Goal: Find specific page/section: Find specific page/section

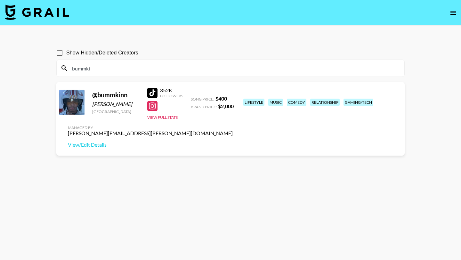
click at [286, 71] on input "bummki" at bounding box center [234, 68] width 332 height 10
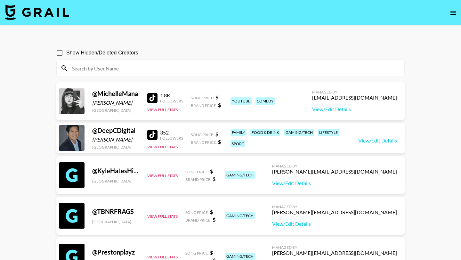
click at [449, 14] on icon "open drawer" at bounding box center [453, 13] width 8 height 8
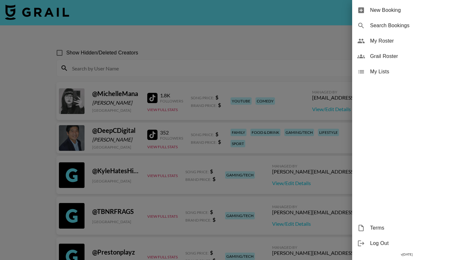
click at [410, 55] on span "Grail Roster" at bounding box center [413, 56] width 86 height 8
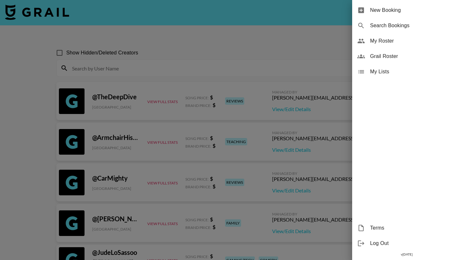
click at [287, 64] on div at bounding box center [230, 130] width 461 height 260
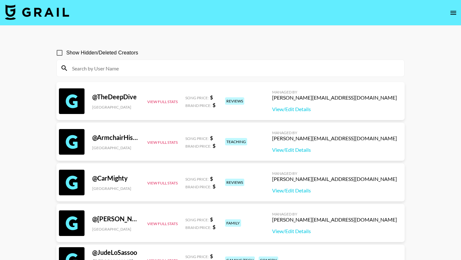
click at [166, 67] on input at bounding box center [234, 68] width 332 height 10
paste input "vareela._"
type input "vareela._"
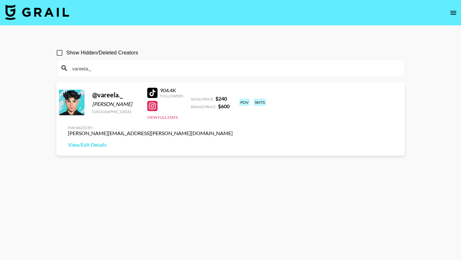
click at [166, 67] on input "vareela._" at bounding box center [234, 68] width 332 height 10
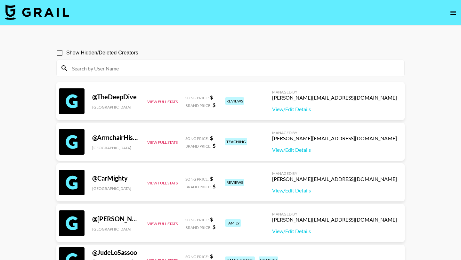
click at [161, 68] on input at bounding box center [234, 68] width 332 height 10
paste input "FranMetralletas"
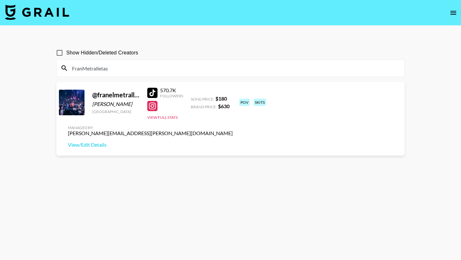
click at [149, 67] on input "FranMetralletas" at bounding box center [234, 68] width 332 height 10
paste input "carladols"
click at [117, 66] on input "carladolss" at bounding box center [234, 68] width 332 height 10
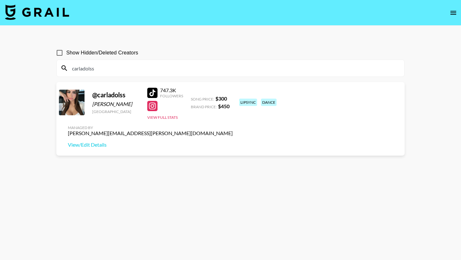
click at [117, 66] on input "carladolss" at bounding box center [234, 68] width 332 height 10
paste input "verdadesconhatim"
click at [119, 72] on input "verdadesconhatim" at bounding box center [234, 68] width 332 height 10
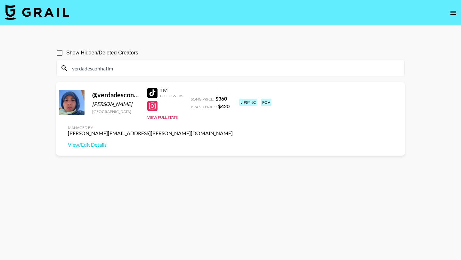
paste input "itsleeyre"
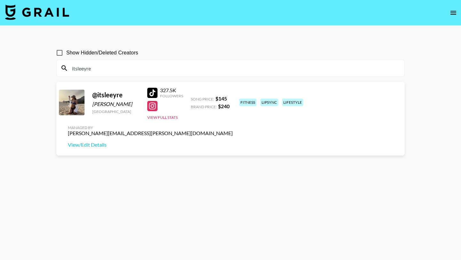
click at [144, 66] on input "itsleeyre" at bounding box center [234, 68] width 332 height 10
paste input "nakartiktok"
click at [147, 73] on input "nakartiktok" at bounding box center [234, 68] width 332 height 10
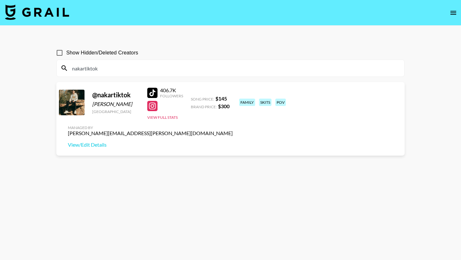
click at [147, 73] on input "nakartiktok" at bounding box center [234, 68] width 332 height 10
paste input "byfranela"
click at [142, 68] on input "byfranela" at bounding box center [234, 68] width 332 height 10
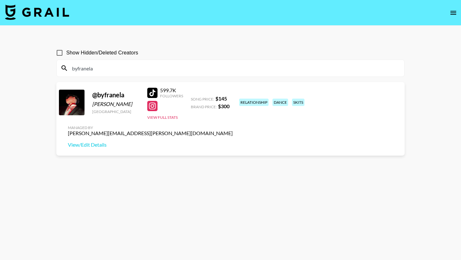
paste input "guillespyt"
click at [145, 68] on input "guillespyt" at bounding box center [234, 68] width 332 height 10
paste input "calvomh"
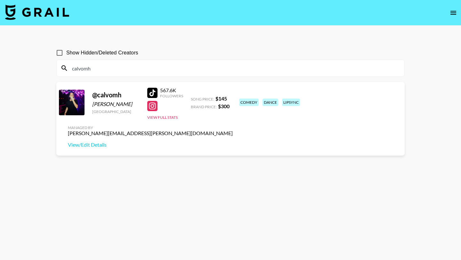
click at [165, 66] on input "calvomh" at bounding box center [234, 68] width 332 height 10
paste input "silvanarebollo"
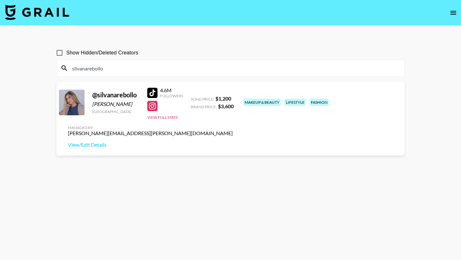
click at [121, 69] on input "silvanarebollo" at bounding box center [234, 68] width 332 height 10
paste input "andranuba"
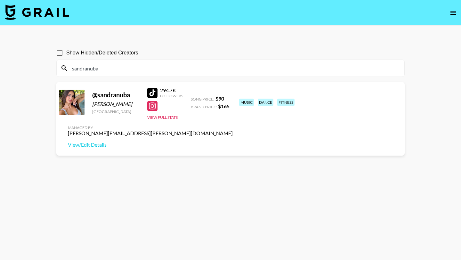
click at [155, 66] on input "sandranuba" at bounding box center [234, 68] width 332 height 10
paste input "AdrianaSz"
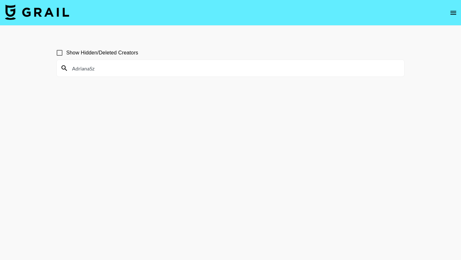
type input "AdrianaSz"
click at [60, 50] on input "Show Hidden/Deleted Creators" at bounding box center [59, 52] width 13 height 13
click at [60, 53] on input "Show Hidden/Deleted Creators" at bounding box center [59, 52] width 13 height 13
checkbox input "false"
click at [92, 69] on input "AdrianaSz" at bounding box center [234, 68] width 332 height 10
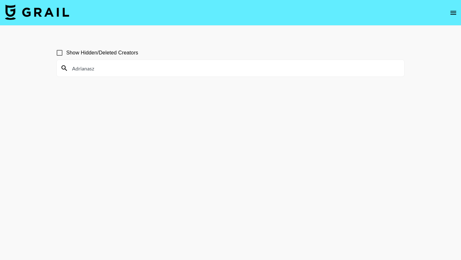
click at [153, 67] on input "Adrianasz" at bounding box center [234, 68] width 332 height 10
paste input "[DOMAIN_NAME]"
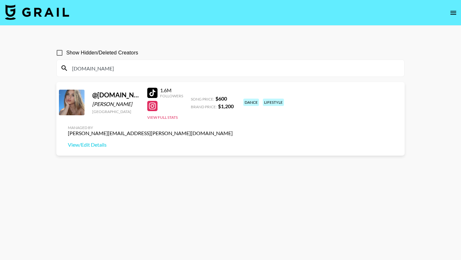
click at [108, 69] on input "[DOMAIN_NAME]" at bounding box center [234, 68] width 332 height 10
click at [137, 69] on input "[DOMAIN_NAME]" at bounding box center [234, 68] width 332 height 10
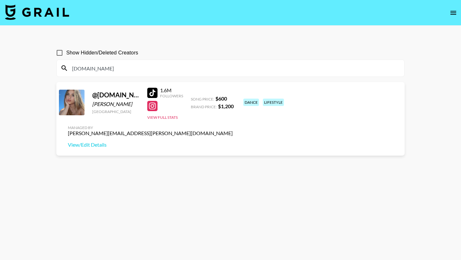
click at [137, 69] on input "[DOMAIN_NAME]" at bounding box center [234, 68] width 332 height 10
paste input "byfranela"
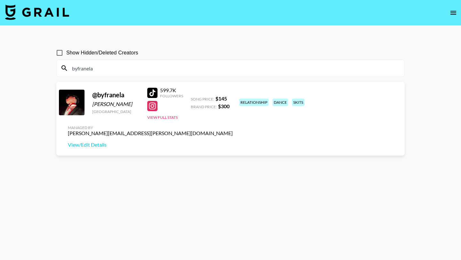
click at [177, 66] on input "byfranela" at bounding box center [234, 68] width 332 height 10
paste input "guillespyt"
click at [127, 63] on input "guillespyt" at bounding box center [234, 68] width 332 height 10
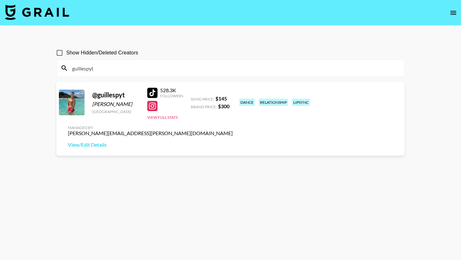
click at [127, 63] on input "guillespyt" at bounding box center [234, 68] width 332 height 10
paste input "calvomh"
click at [139, 68] on input "calvomh" at bounding box center [234, 68] width 332 height 10
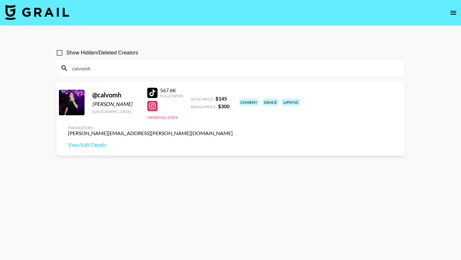
click at [139, 68] on input "calvomh" at bounding box center [234, 68] width 332 height 10
paste input "silvanarebollo"
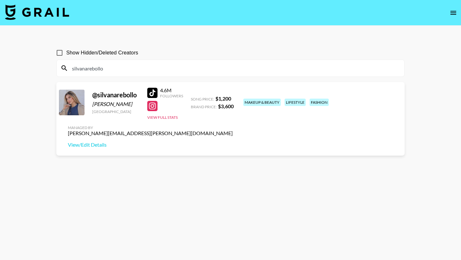
click at [136, 65] on input "silvanarebollo" at bounding box center [234, 68] width 332 height 10
paste input "andranuba"
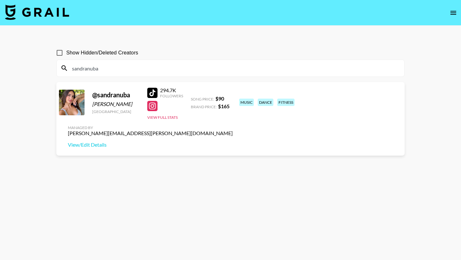
click at [114, 74] on div "sandranuba" at bounding box center [231, 68] width 348 height 17
click at [114, 72] on input "sandranuba" at bounding box center [234, 68] width 332 height 10
paste input "_martinalucen"
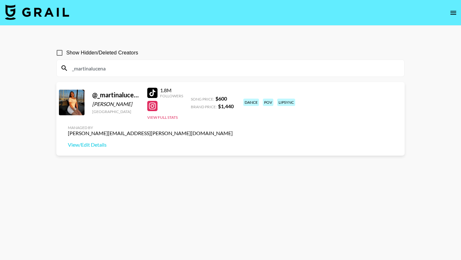
click at [150, 66] on input "_martinalucena" at bounding box center [234, 68] width 332 height 10
paste input "valeriarebolloperez"
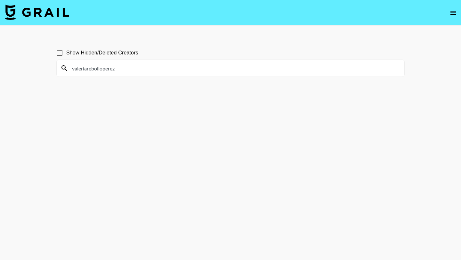
type input "valeriarebolloperez"
click at [58, 51] on input "Show Hidden/Deleted Creators" at bounding box center [59, 52] width 13 height 13
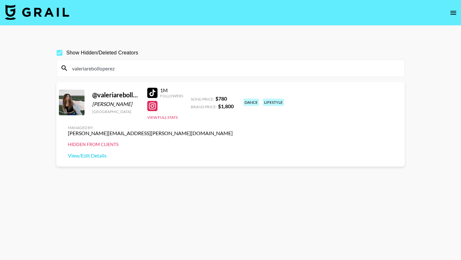
click at [58, 51] on input "Show Hidden/Deleted Creators" at bounding box center [59, 52] width 13 height 13
checkbox input "false"
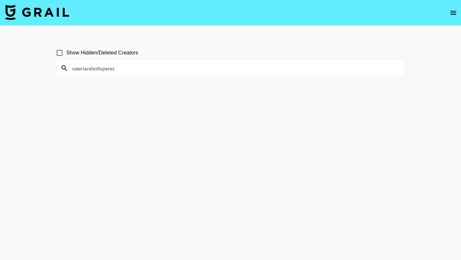
click at [122, 72] on input "valeriarebolloperez" at bounding box center [234, 68] width 332 height 10
click at [139, 69] on input "valeriarebolloperez" at bounding box center [234, 68] width 332 height 10
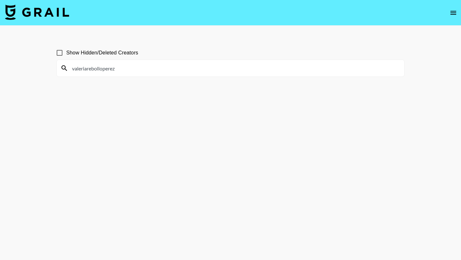
click at [139, 69] on input "valeriarebolloperez" at bounding box center [234, 68] width 332 height 10
paste input "AndreitaMartin"
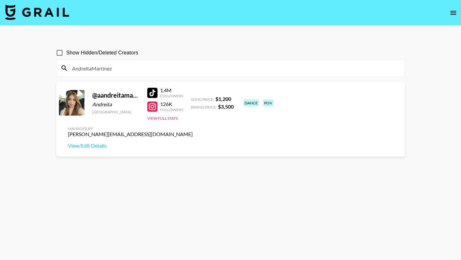
click at [154, 89] on div at bounding box center [152, 93] width 10 height 10
click at [115, 67] on input "AndreitaMartinez" at bounding box center [234, 68] width 332 height 10
click at [116, 71] on input "AndreitaMartinez" at bounding box center [234, 68] width 332 height 10
drag, startPoint x: 116, startPoint y: 69, endPoint x: 96, endPoint y: 71, distance: 19.6
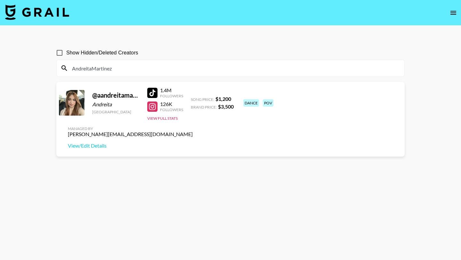
click at [96, 71] on input "AndreitaMartinez" at bounding box center [234, 68] width 332 height 10
click at [113, 70] on input "AndreitaMartinez" at bounding box center [234, 68] width 332 height 10
drag, startPoint x: 111, startPoint y: 68, endPoint x: 96, endPoint y: 68, distance: 15.0
click at [96, 68] on input "AndreitaMartinez" at bounding box center [234, 68] width 332 height 10
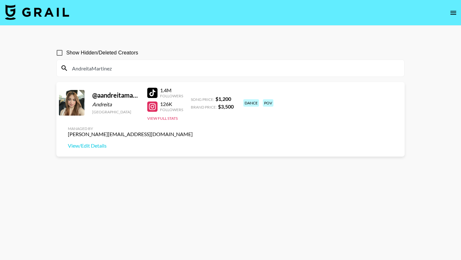
drag, startPoint x: 92, startPoint y: 68, endPoint x: 132, endPoint y: 68, distance: 39.7
click at [132, 68] on input "AndreitaMartinez" at bounding box center [234, 68] width 332 height 10
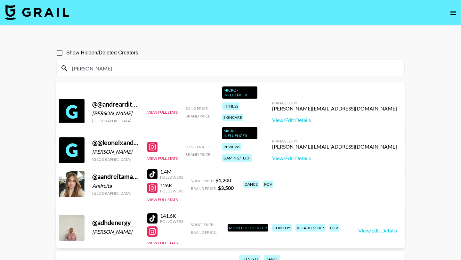
type input "[PERSON_NAME]"
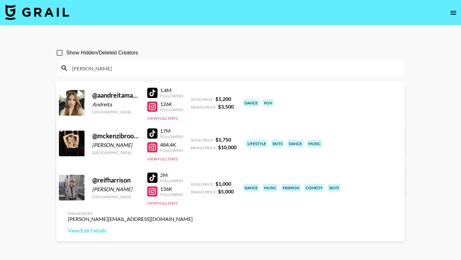
click at [113, 63] on input "[PERSON_NAME]" at bounding box center [234, 68] width 332 height 10
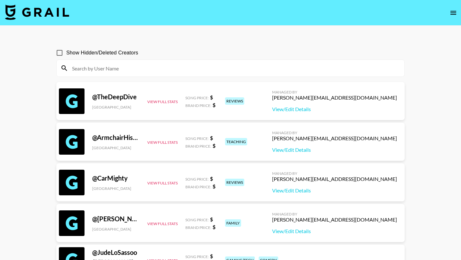
click at [119, 67] on input at bounding box center [234, 68] width 332 height 10
paste input "Izan95"
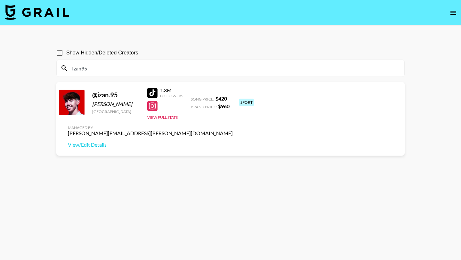
click at [144, 68] on input "Izan95" at bounding box center [234, 68] width 332 height 10
paste input "ArtMotors"
click at [113, 67] on input "ArtMotors" at bounding box center [234, 68] width 332 height 10
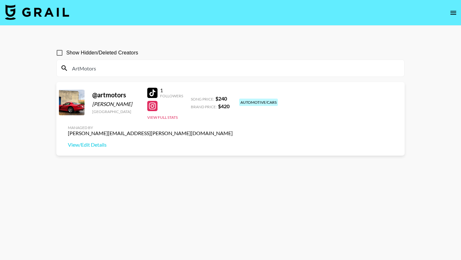
click at [113, 67] on input "ArtMotors" at bounding box center [234, 68] width 332 height 10
paste input "SecretBarbie"
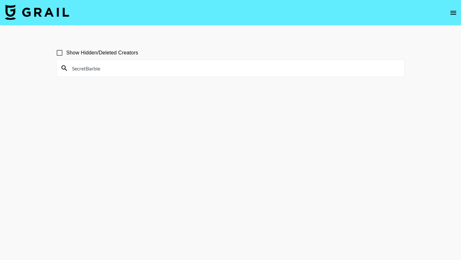
type input "SecretBarbie"
click at [117, 72] on input "SecretBarbie" at bounding box center [234, 68] width 332 height 10
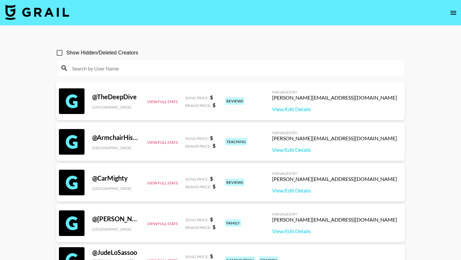
click at [49, 8] on img at bounding box center [37, 11] width 64 height 15
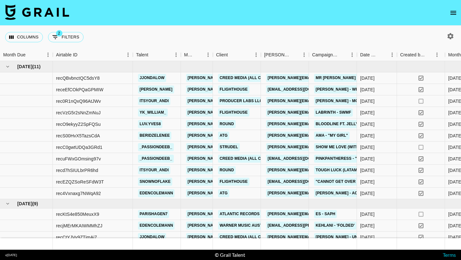
click at [451, 38] on icon "button" at bounding box center [450, 36] width 6 height 6
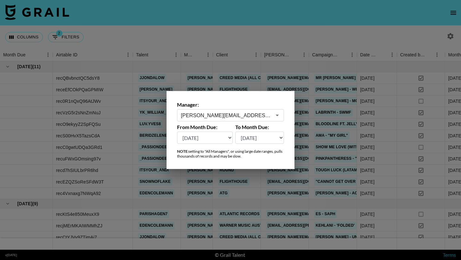
click at [222, 136] on select "[DATE] [DATE] '[DATE] May '[DATE] Mar '[DATE] Jan '[DATE] Nov '[DATE] Sep '[DAT…" at bounding box center [205, 138] width 56 height 12
select select "[DATE]"
click at [177, 132] on select "[DATE] [DATE] '[DATE] May '[DATE] Mar '[DATE] Jan '[DATE] Nov '[DATE] Sep '[DAT…" at bounding box center [205, 138] width 56 height 12
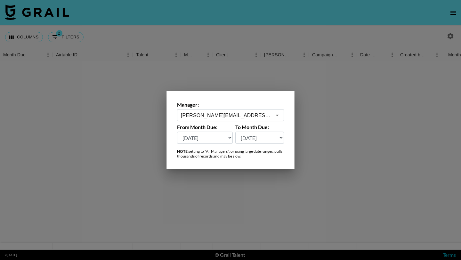
click at [242, 37] on div at bounding box center [230, 130] width 461 height 260
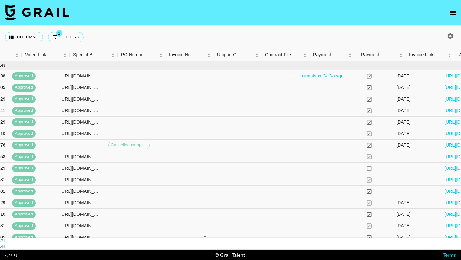
scroll to position [0, 658]
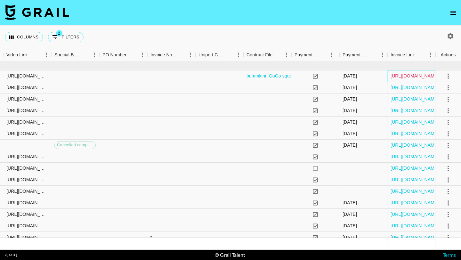
click at [400, 78] on link "[URL][DOMAIN_NAME]" at bounding box center [414, 76] width 48 height 6
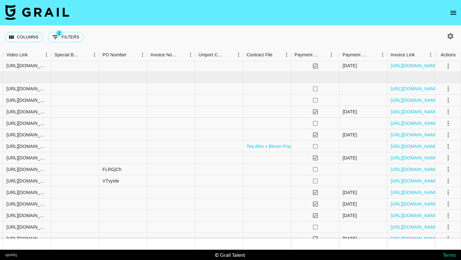
scroll to position [549, 658]
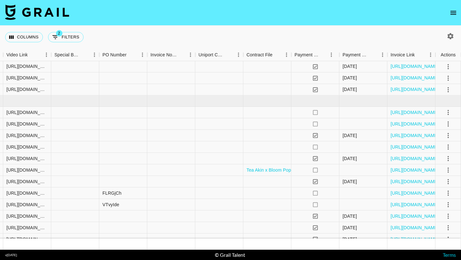
click at [448, 36] on icon "button" at bounding box center [450, 36] width 6 height 6
select select "[DATE]"
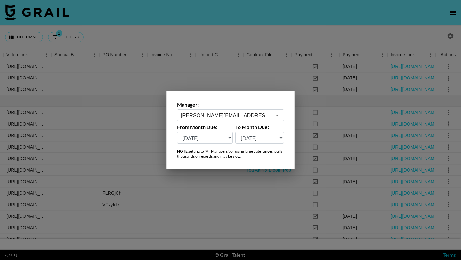
click at [214, 148] on div "Manager: [PERSON_NAME][EMAIL_ADDRESS][PERSON_NAME][DOMAIN_NAME] ​ From Month Du…" at bounding box center [230, 130] width 128 height 78
click at [252, 25] on div at bounding box center [230, 130] width 461 height 260
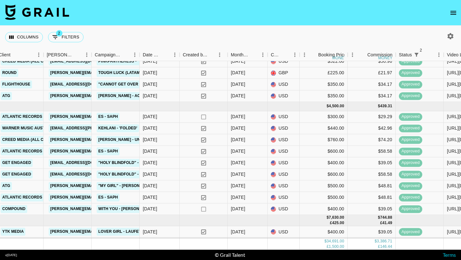
scroll to position [714, 217]
